Goal: Task Accomplishment & Management: Manage account settings

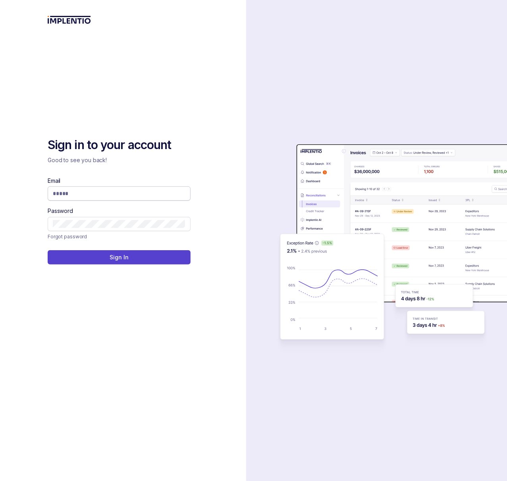
click at [116, 194] on input "Email" at bounding box center [119, 194] width 133 height 8
click at [0, 481] on com-1password-button at bounding box center [0, 481] width 0 height 0
click at [118, 190] on input "Email" at bounding box center [119, 194] width 133 height 8
type input "**********"
